Goal: Task Accomplishment & Management: Use online tool/utility

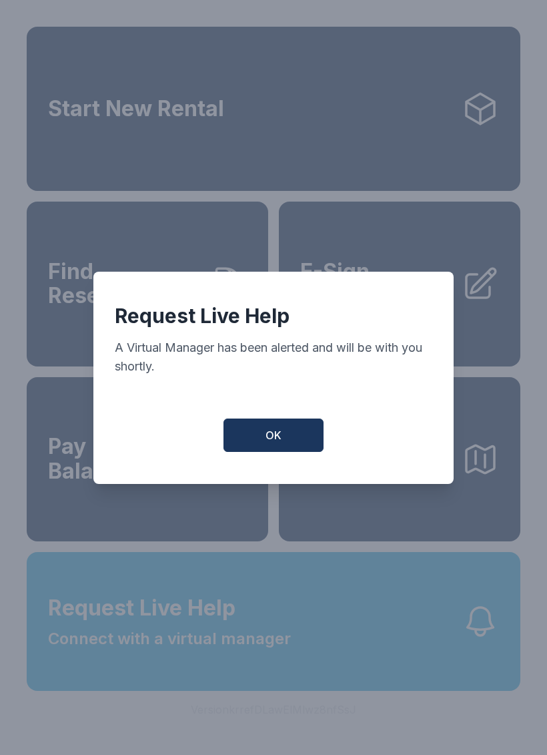
click at [274, 433] on button "OK" at bounding box center [274, 435] width 100 height 33
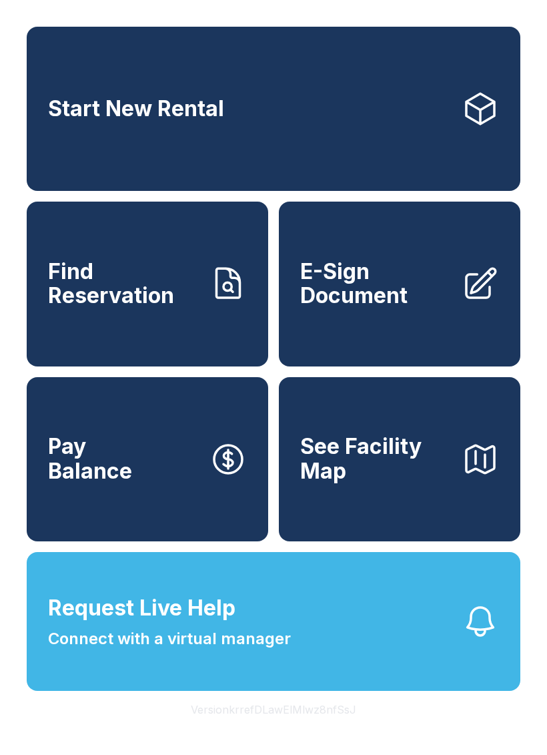
click at [319, 665] on button "Request Live Help Connect with a virtual manager" at bounding box center [274, 621] width 494 height 139
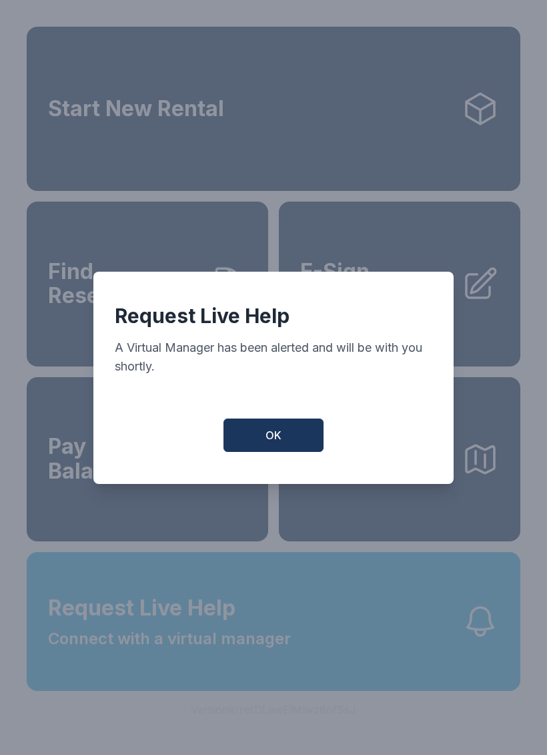
click at [296, 447] on button "OK" at bounding box center [274, 435] width 100 height 33
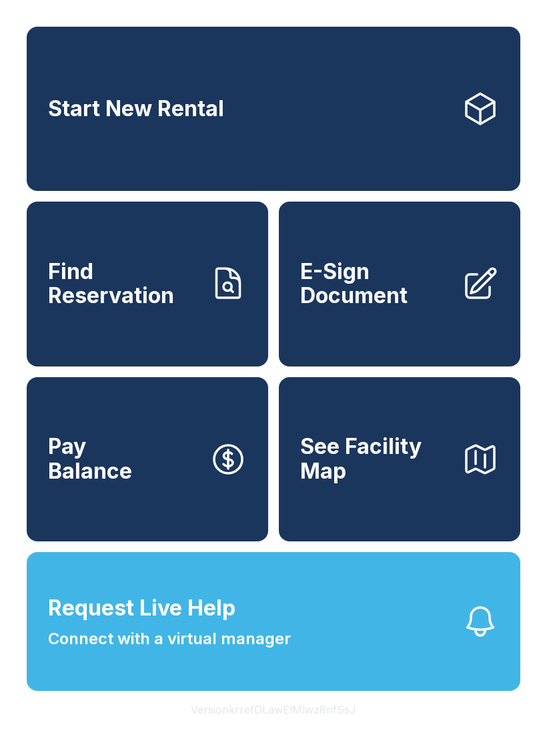
click at [384, 330] on link "E-Sign Document" at bounding box center [400, 284] width 242 height 164
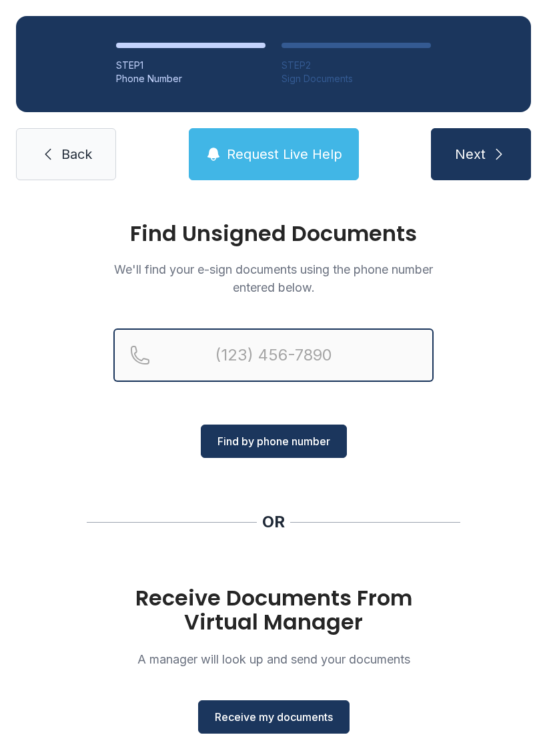
click at [261, 367] on input "Reservation phone number" at bounding box center [273, 354] width 320 height 53
type input "[PHONE_NUMBER]"
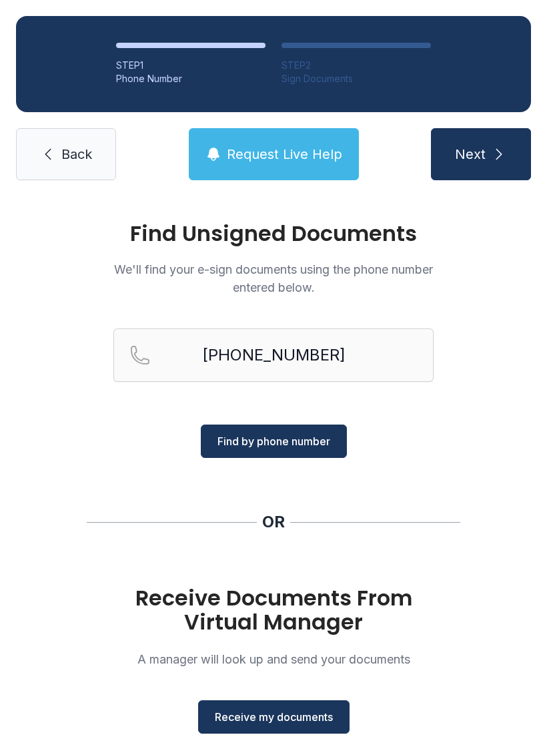
click at [320, 436] on span "Find by phone number" at bounding box center [274, 441] width 113 height 16
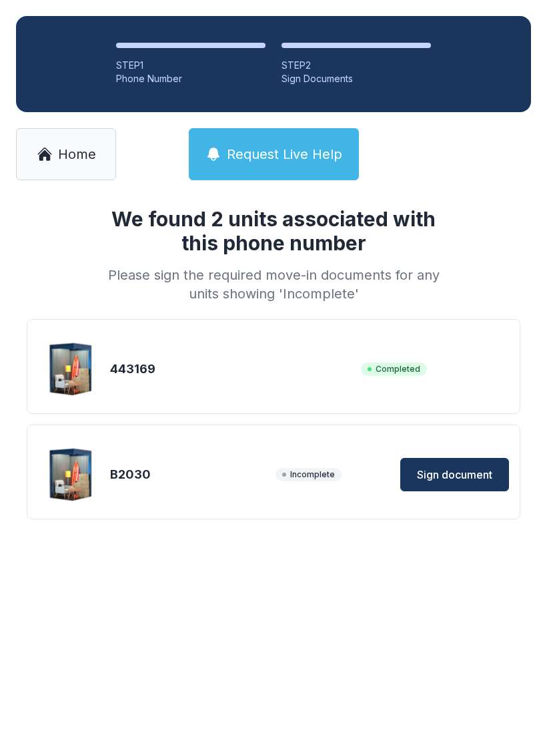
click at [461, 477] on span "Sign document" at bounding box center [454, 475] width 75 height 16
